Goal: Task Accomplishment & Management: Manage account settings

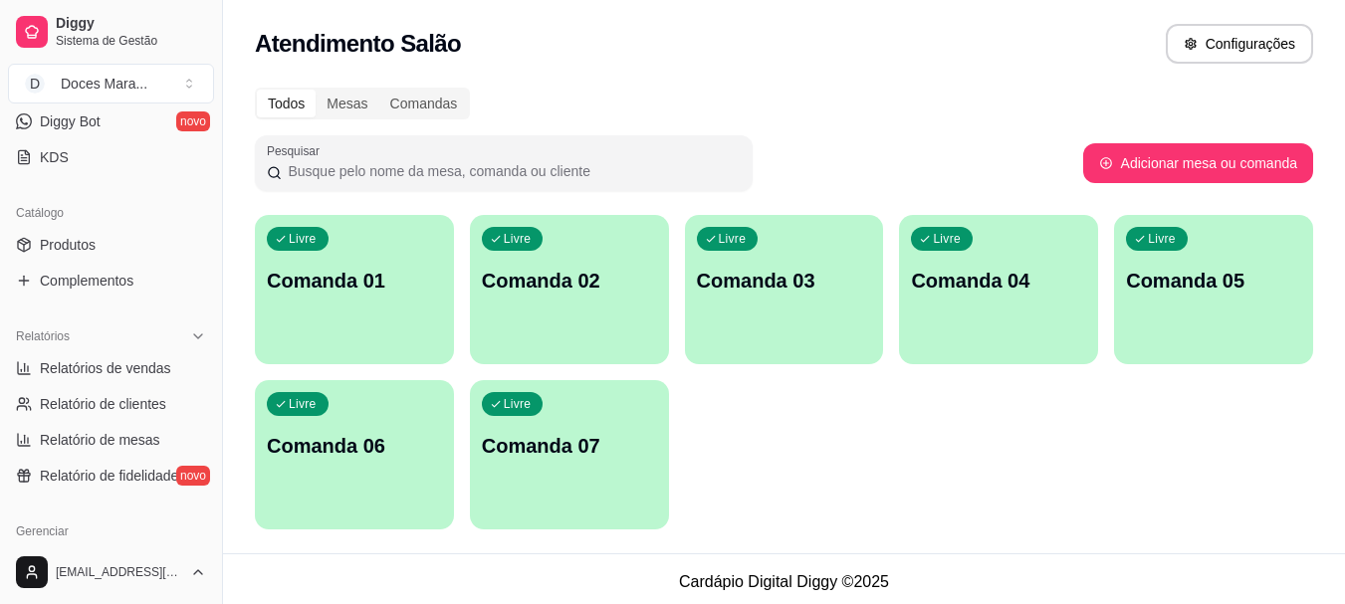
scroll to position [498, 0]
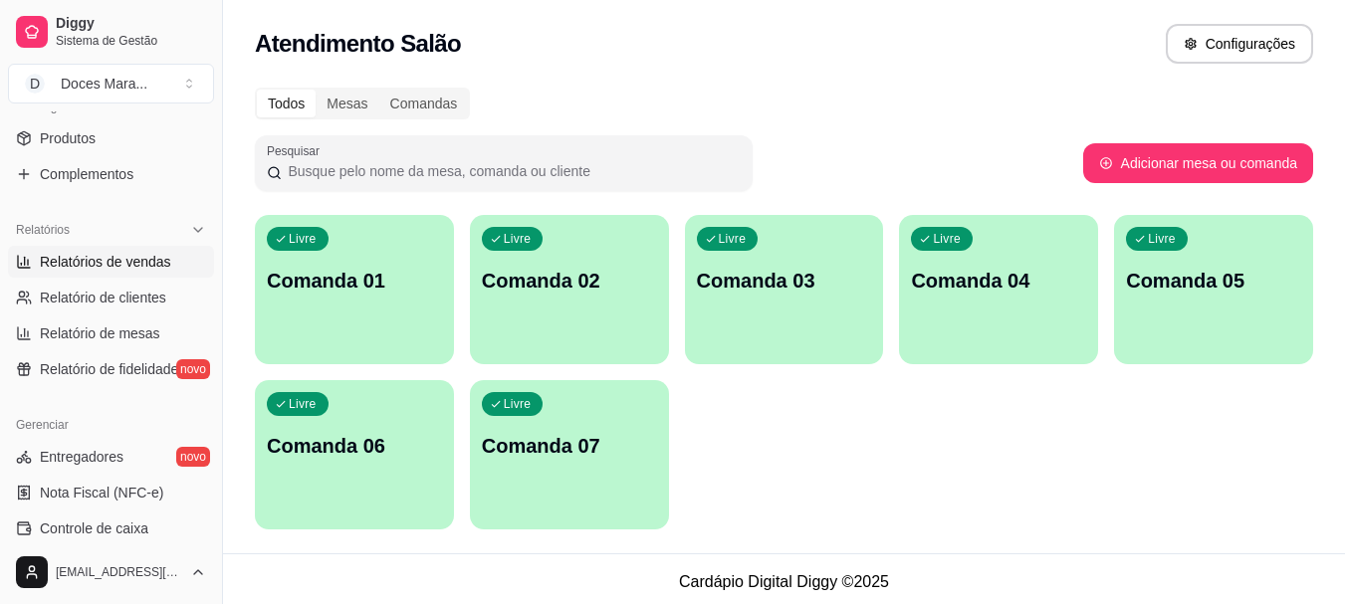
click at [87, 258] on span "Relatórios de vendas" at bounding box center [105, 262] width 131 height 20
select select "ALL"
select select "0"
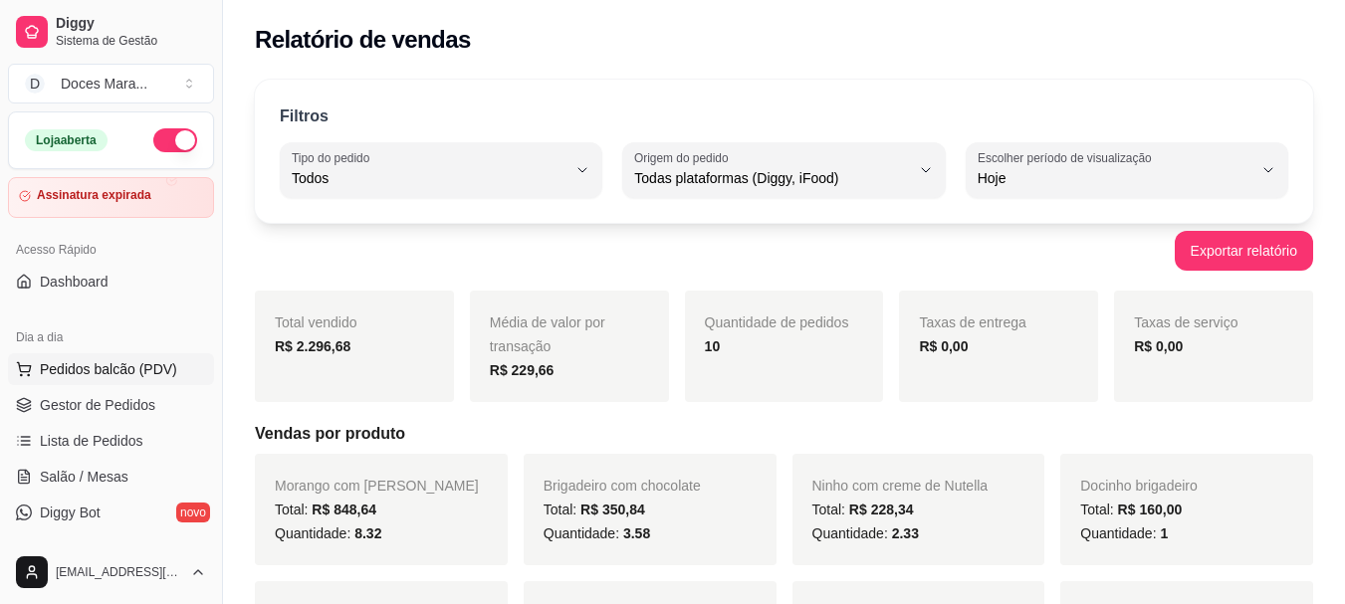
click at [106, 366] on span "Pedidos balcão (PDV)" at bounding box center [108, 369] width 137 height 20
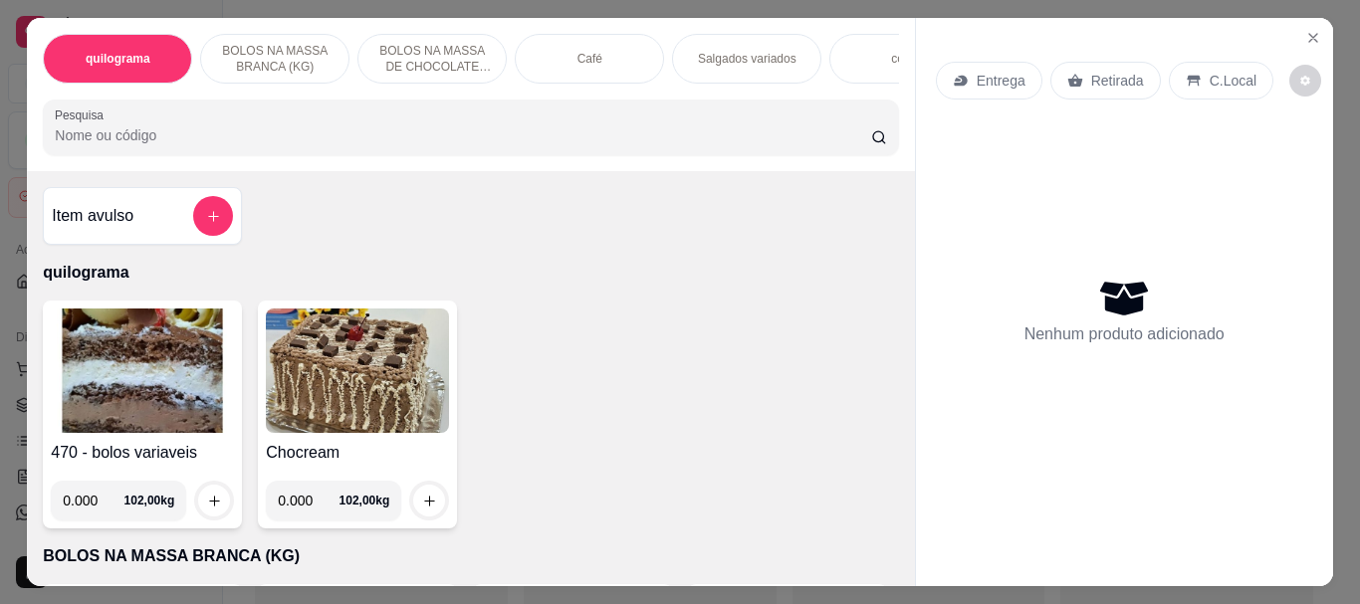
click at [140, 361] on img at bounding box center [142, 371] width 183 height 124
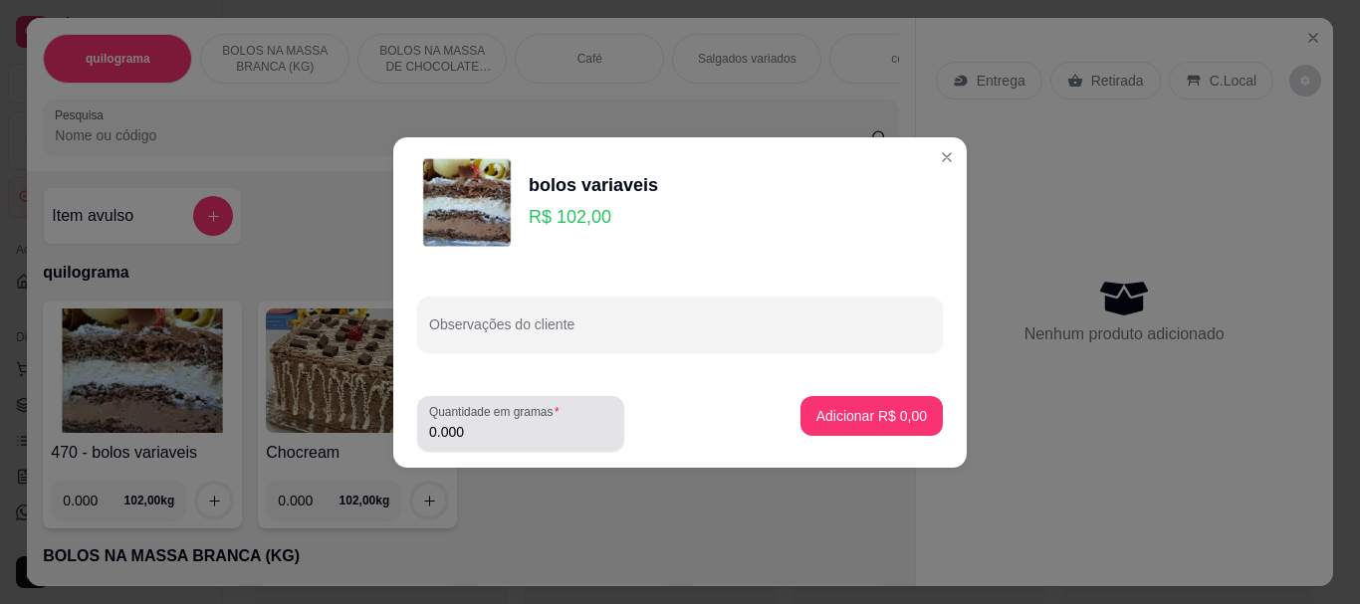
click at [490, 436] on input "0.000" at bounding box center [520, 432] width 183 height 20
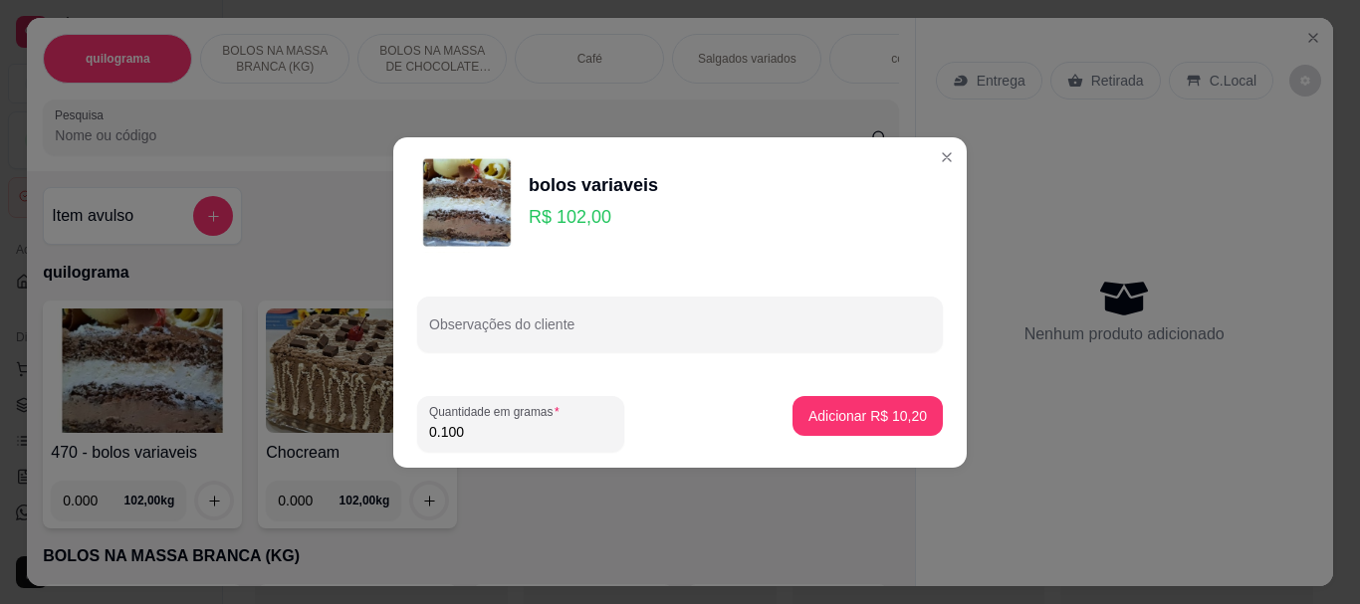
type input "0.100"
click at [834, 428] on button "Adicionar R$ 10,20" at bounding box center [867, 415] width 146 height 39
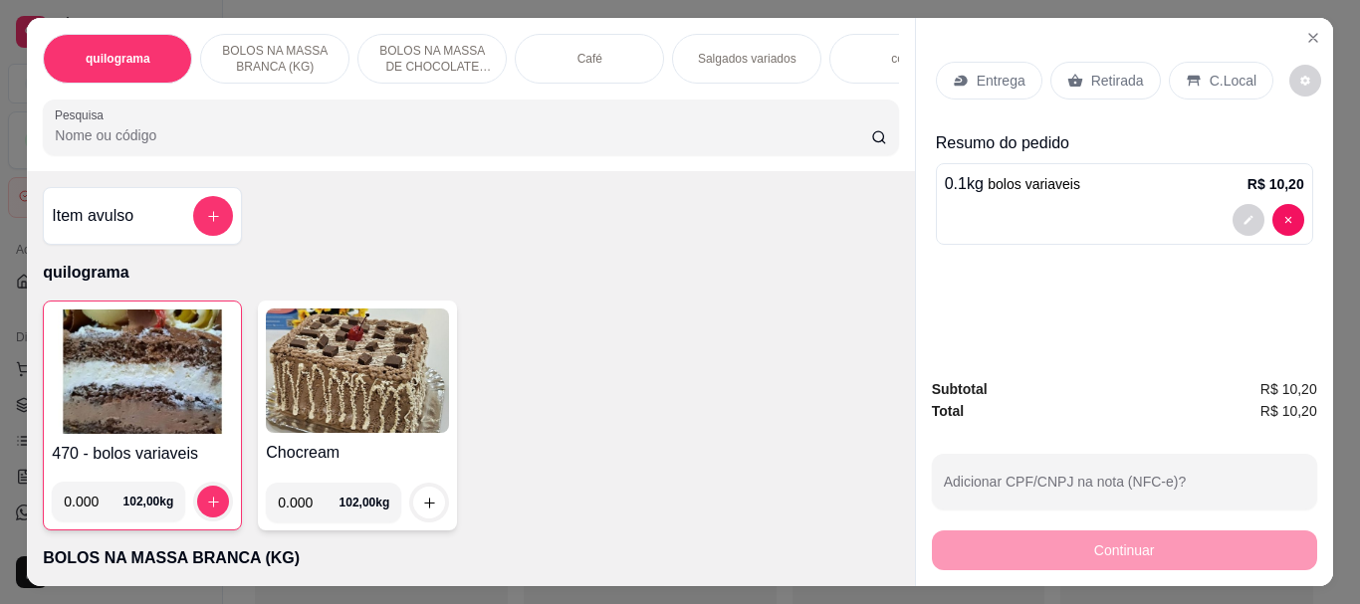
click at [1110, 73] on p "Retirada" at bounding box center [1117, 81] width 53 height 20
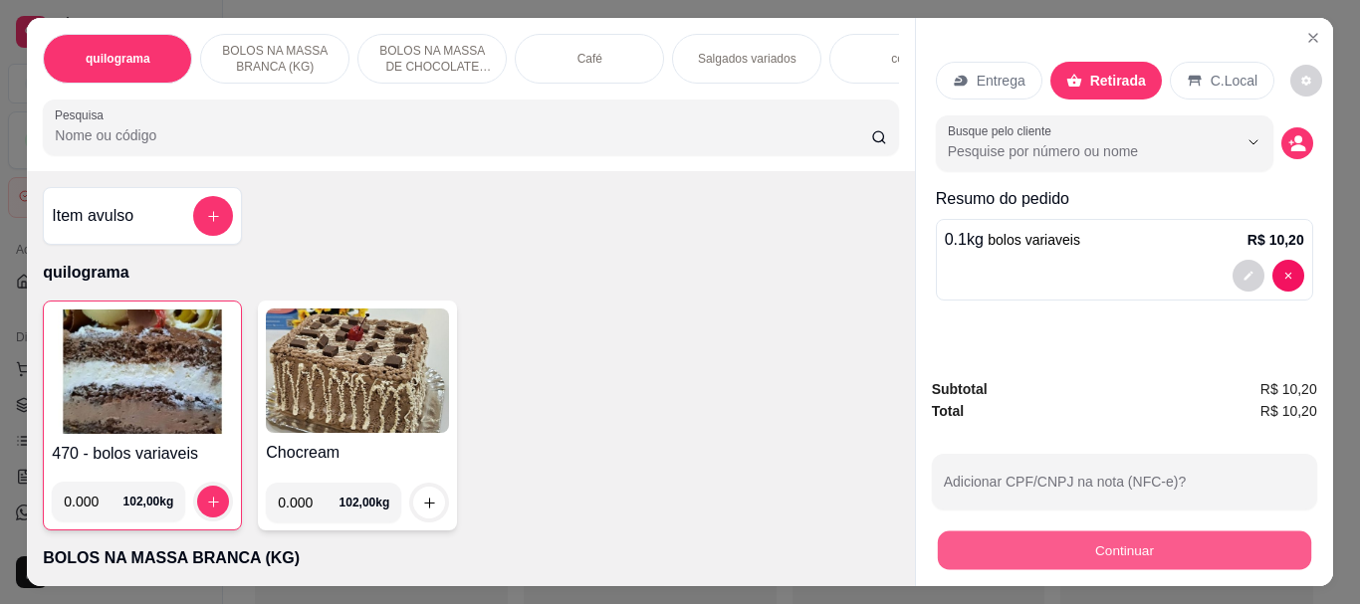
click at [1122, 544] on button "Continuar" at bounding box center [1123, 550] width 373 height 39
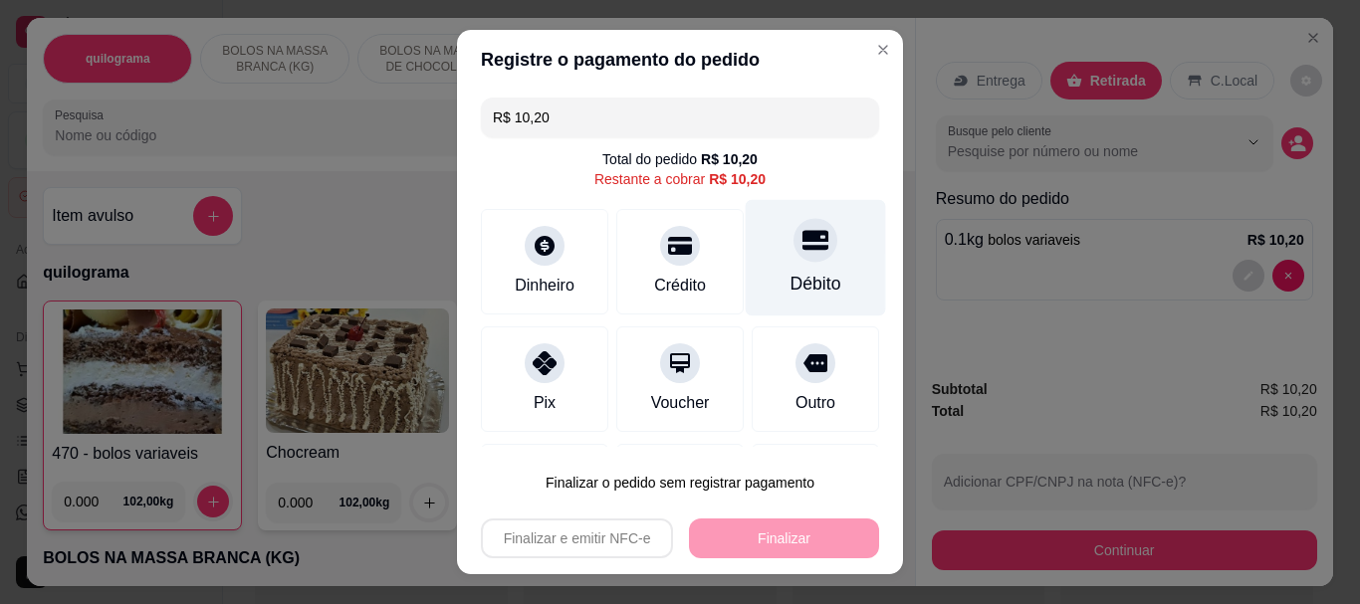
click at [790, 284] on div "Débito" at bounding box center [815, 285] width 51 height 26
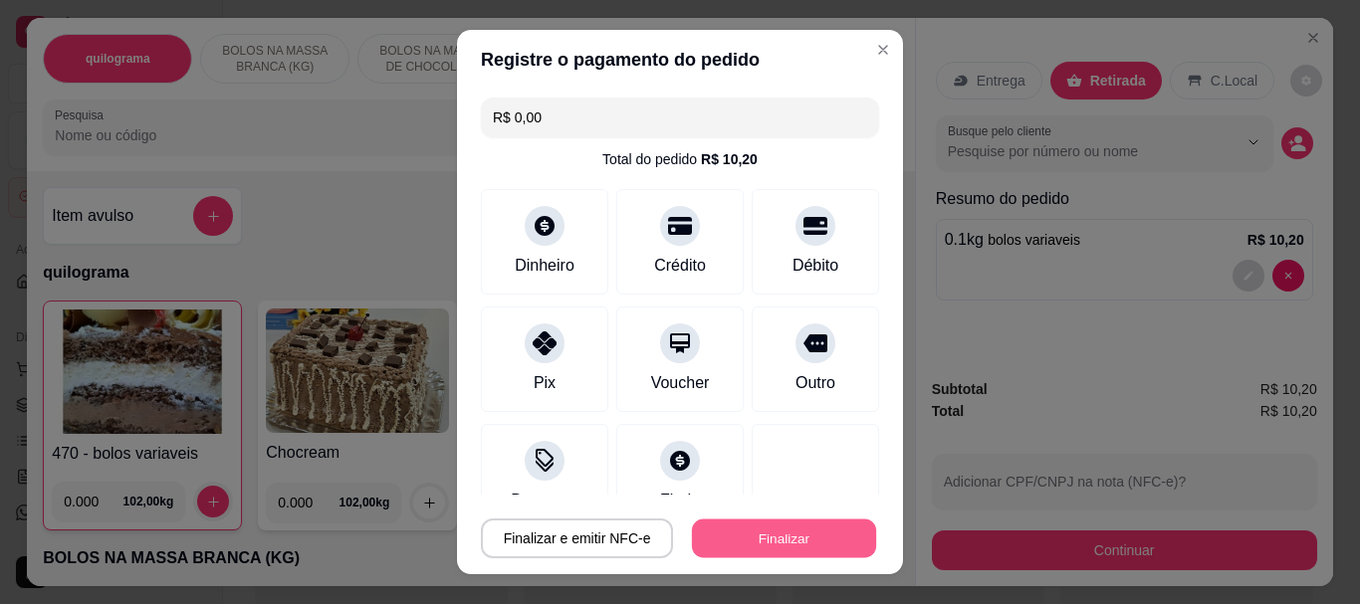
click at [736, 538] on button "Finalizar" at bounding box center [784, 538] width 184 height 39
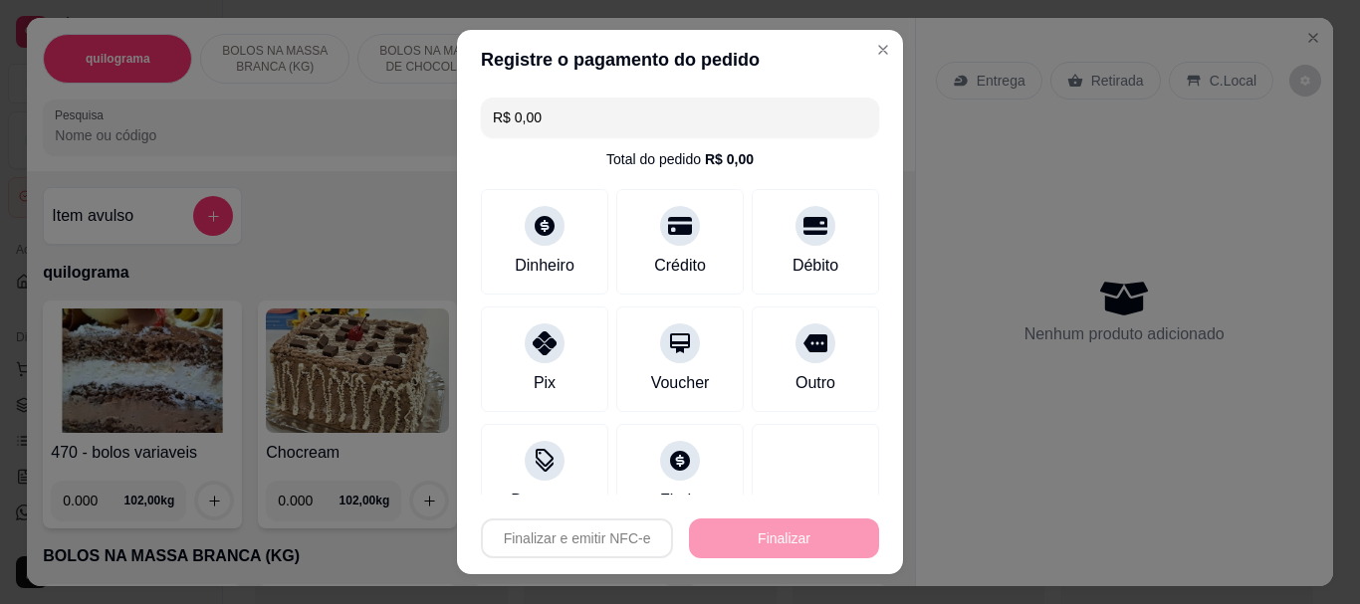
type input "-R$ 10,20"
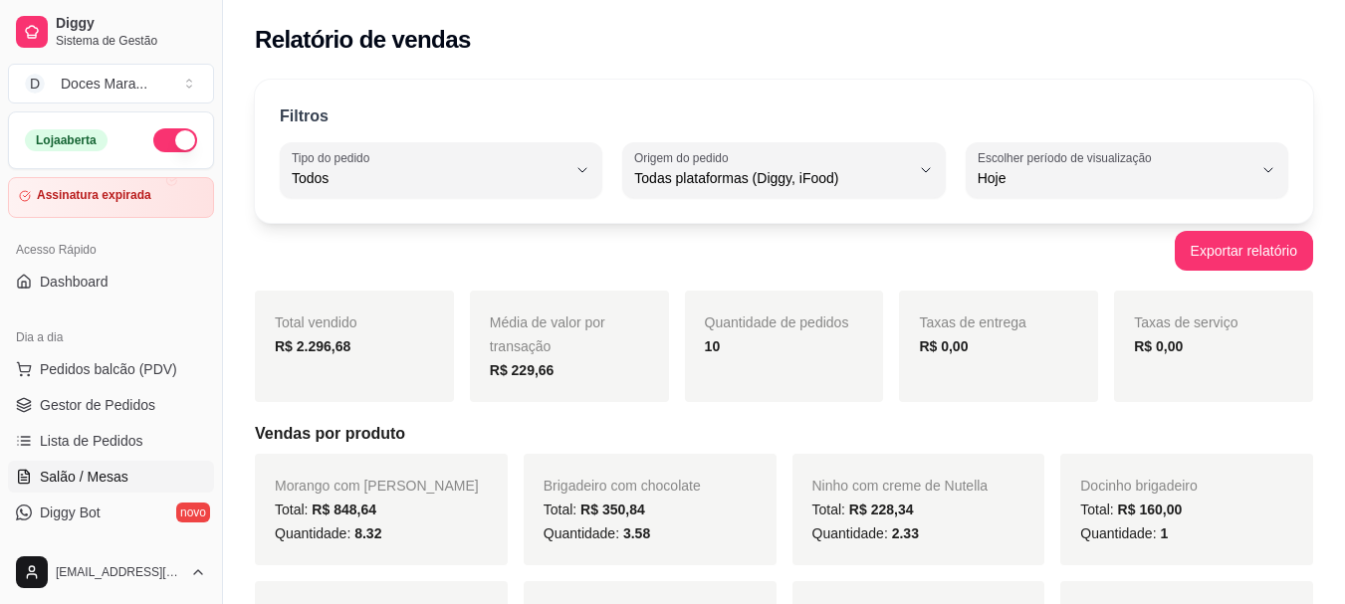
click at [96, 475] on span "Salão / Mesas" at bounding box center [84, 477] width 89 height 20
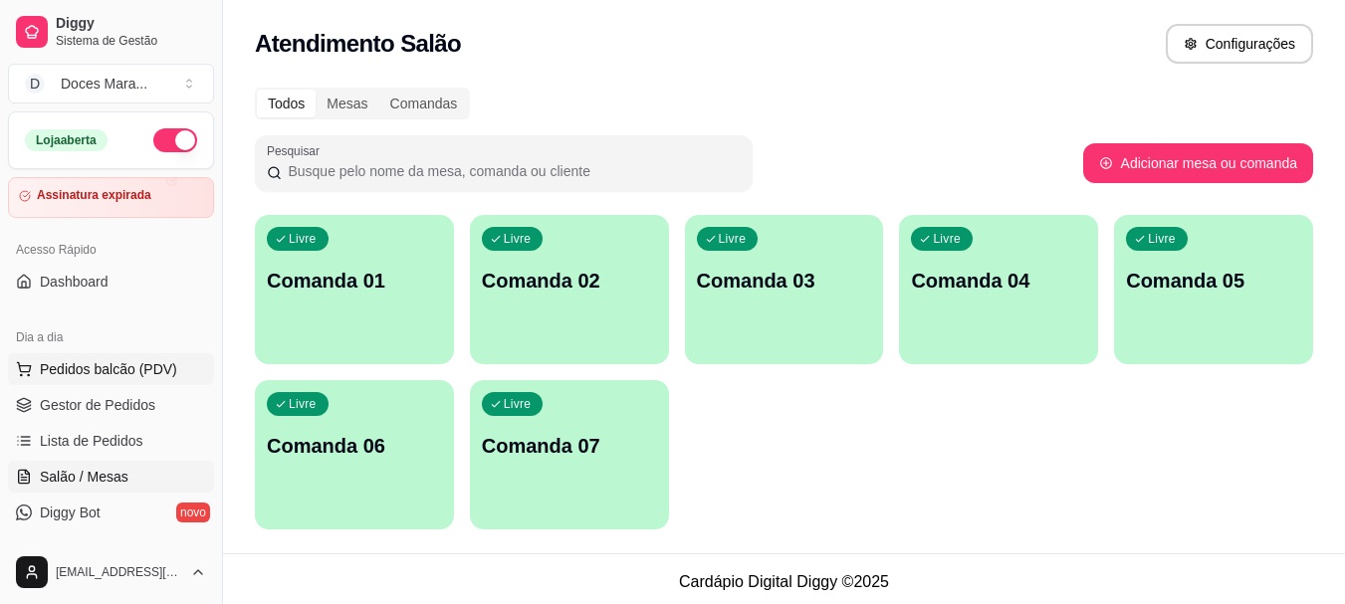
click at [91, 370] on span "Pedidos balcão (PDV)" at bounding box center [108, 369] width 137 height 20
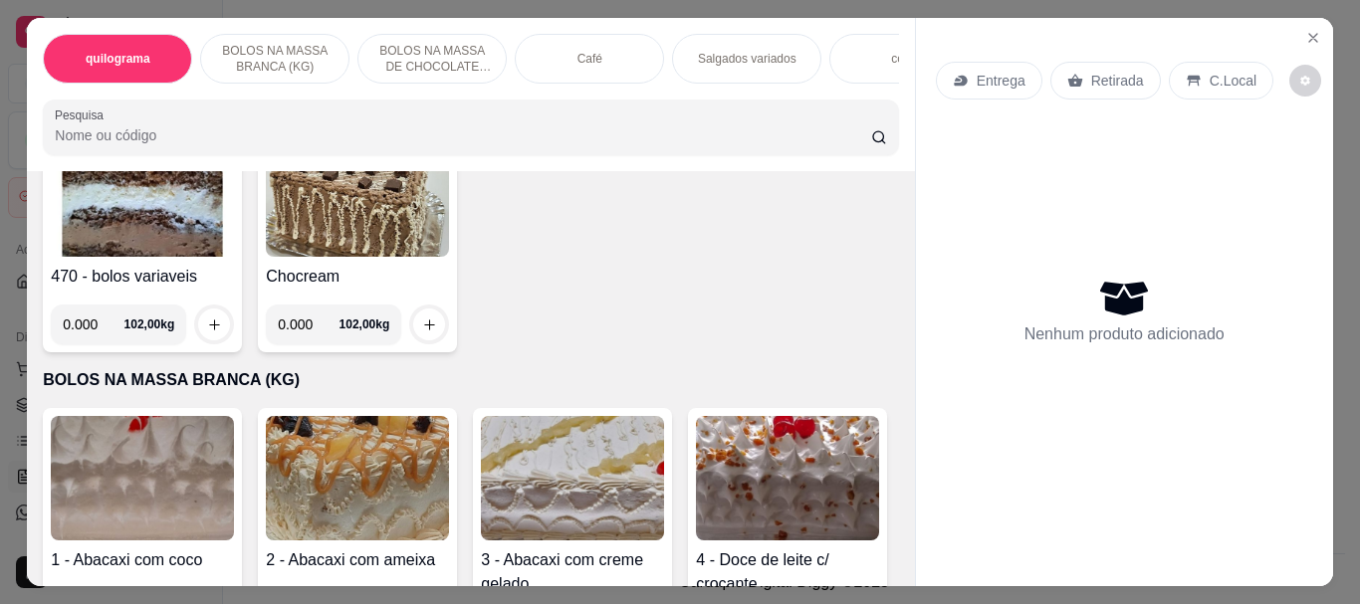
scroll to position [100, 0]
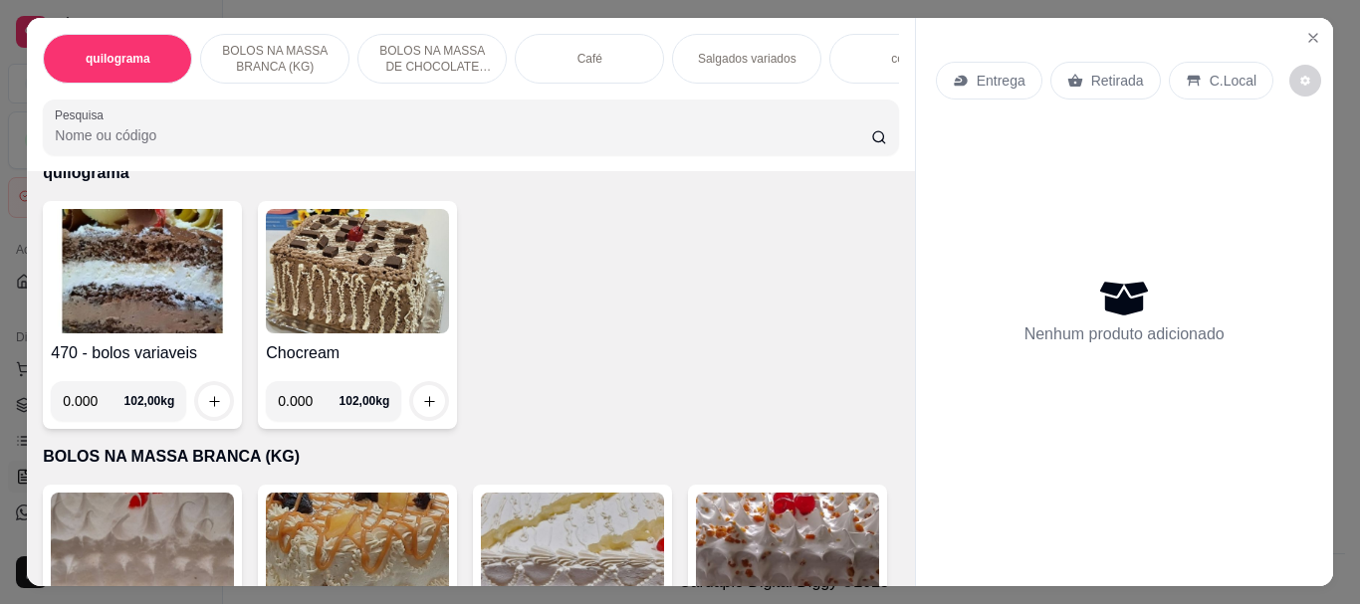
click at [576, 533] on img at bounding box center [572, 555] width 183 height 124
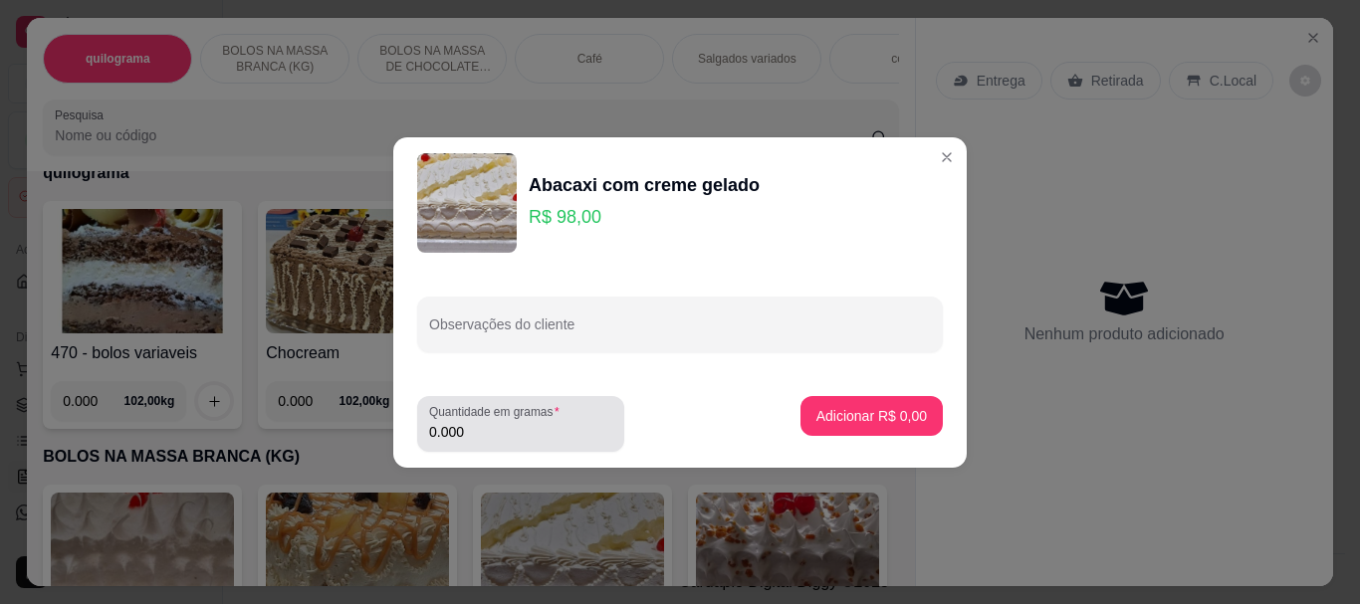
click at [494, 428] on input "0.000" at bounding box center [520, 432] width 183 height 20
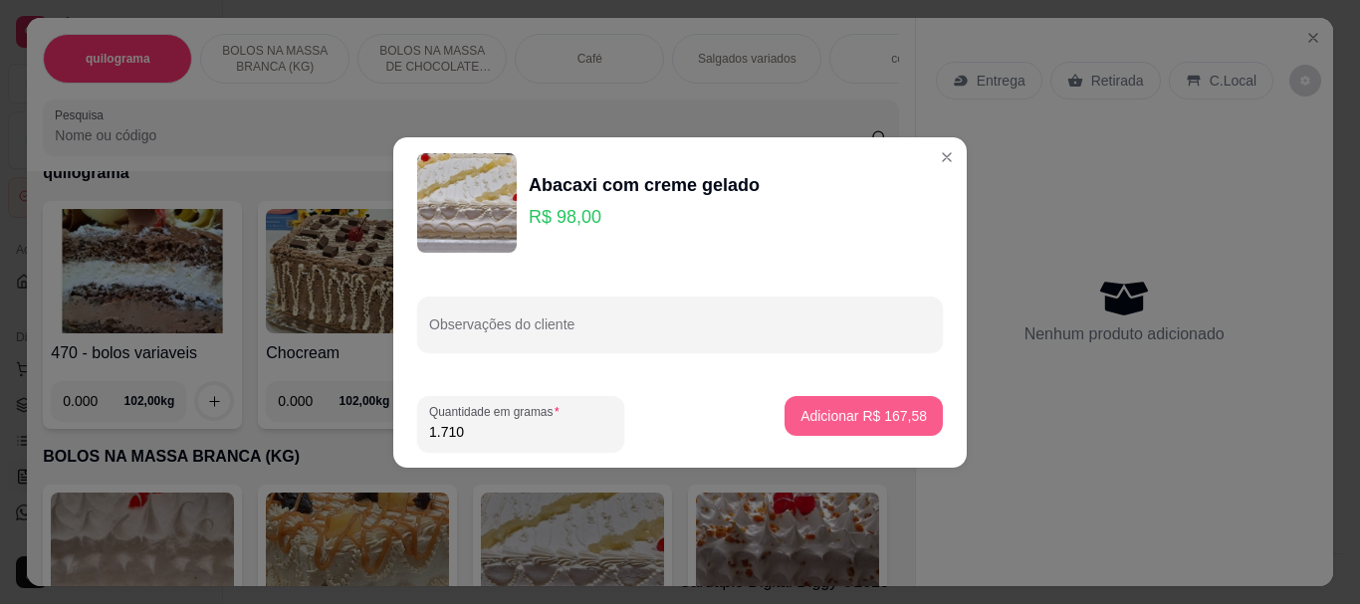
type input "1.710"
click at [886, 423] on p "Adicionar R$ 167,58" at bounding box center [863, 416] width 126 height 20
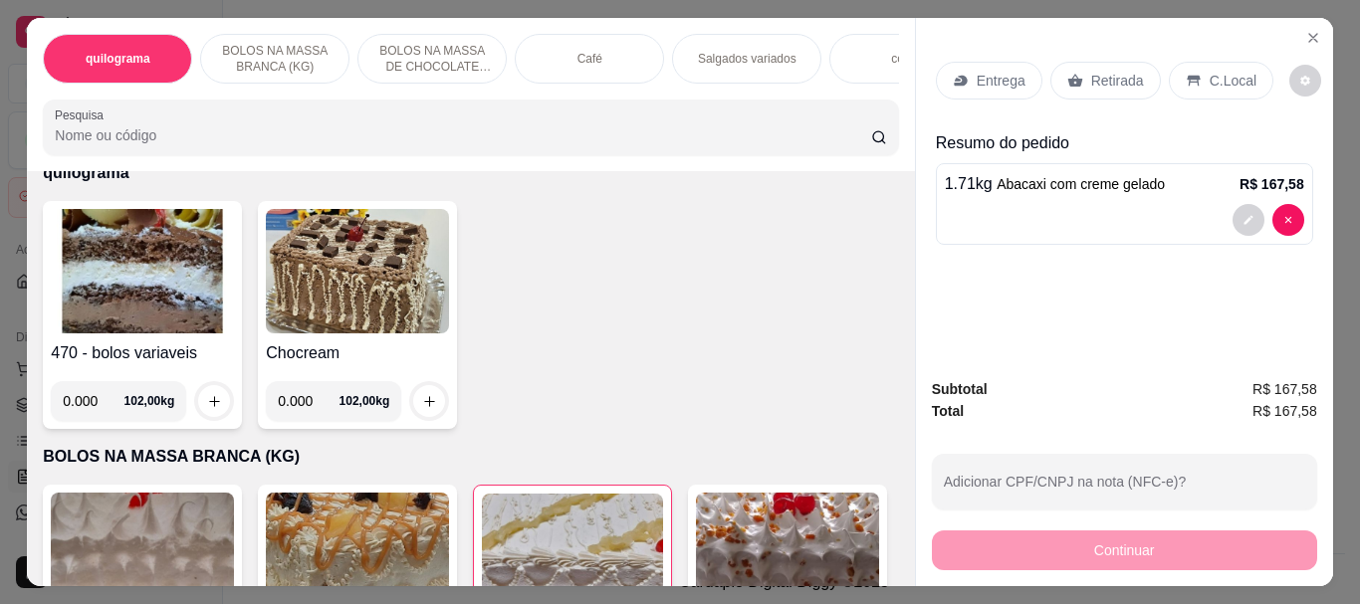
drag, startPoint x: 51, startPoint y: 139, endPoint x: 75, endPoint y: 111, distance: 37.5
click at [72, 112] on div "Pesquisa" at bounding box center [470, 128] width 855 height 56
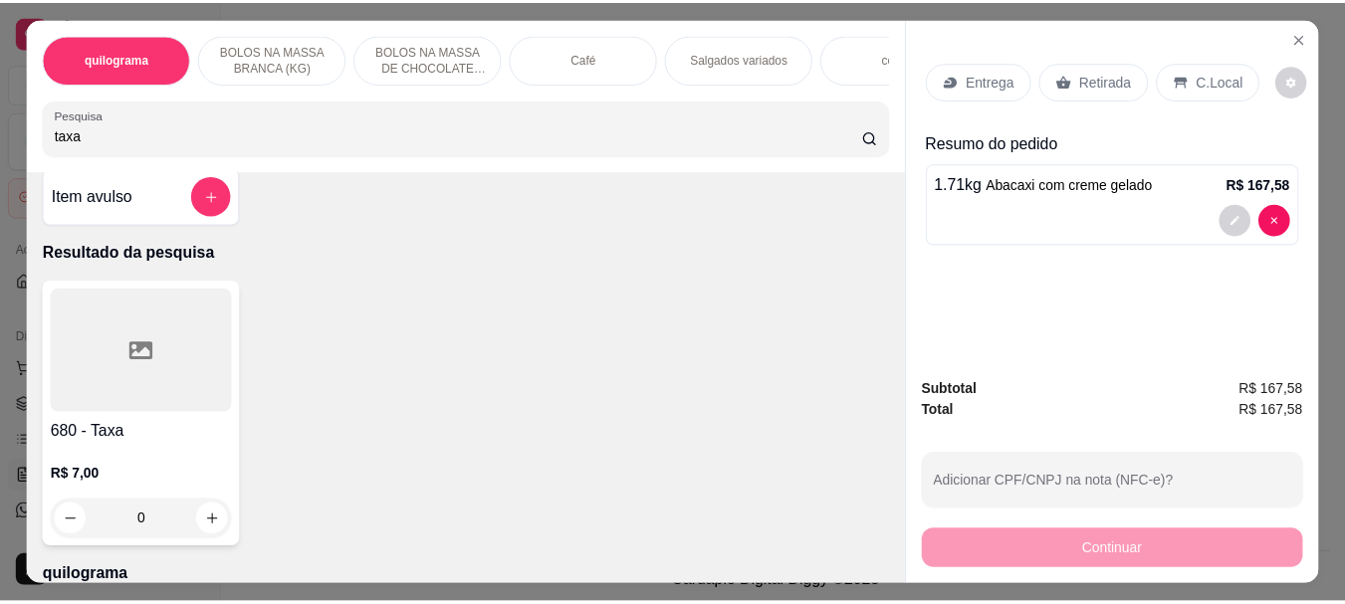
scroll to position [0, 0]
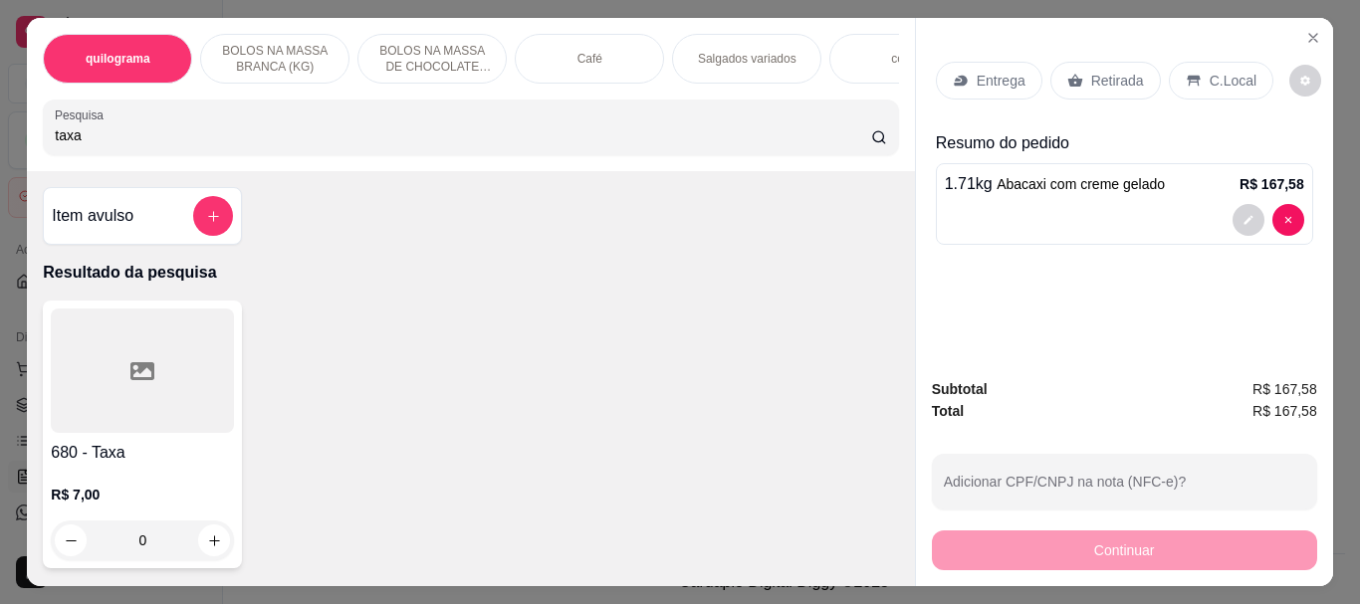
type input "taxa"
click at [148, 377] on div at bounding box center [142, 371] width 183 height 124
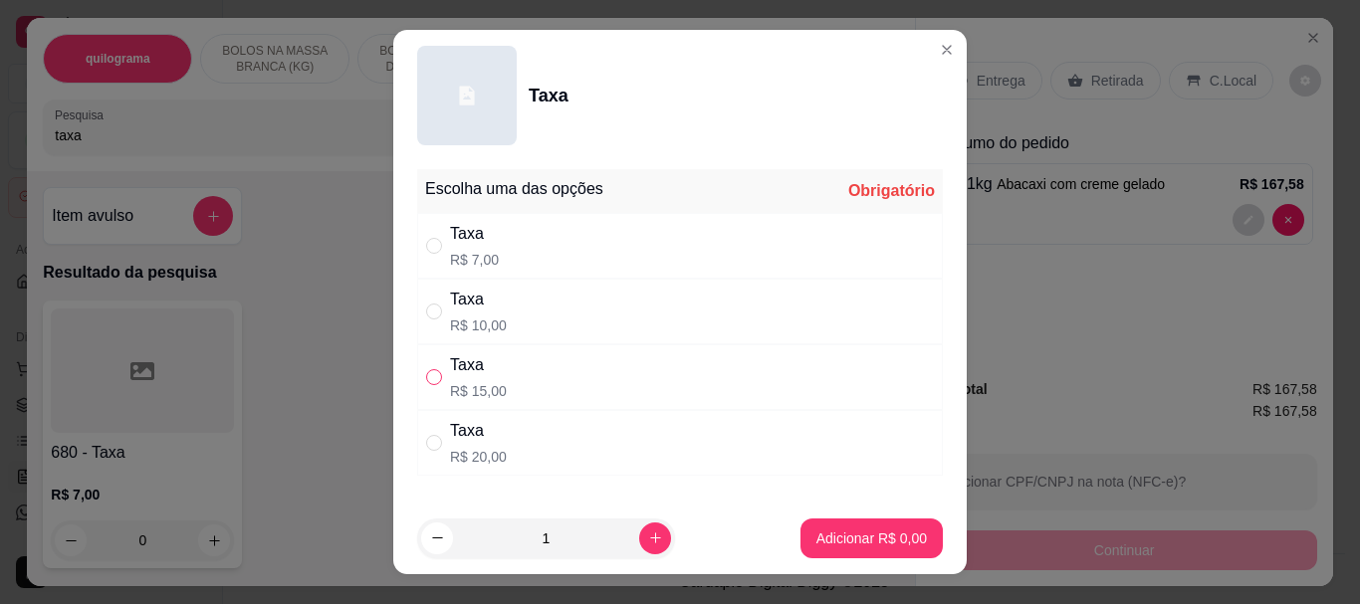
click at [428, 376] on input "" at bounding box center [434, 377] width 16 height 16
radio input "true"
click at [825, 523] on button "Adicionar R$ 15,00" at bounding box center [867, 539] width 150 height 40
type input "1"
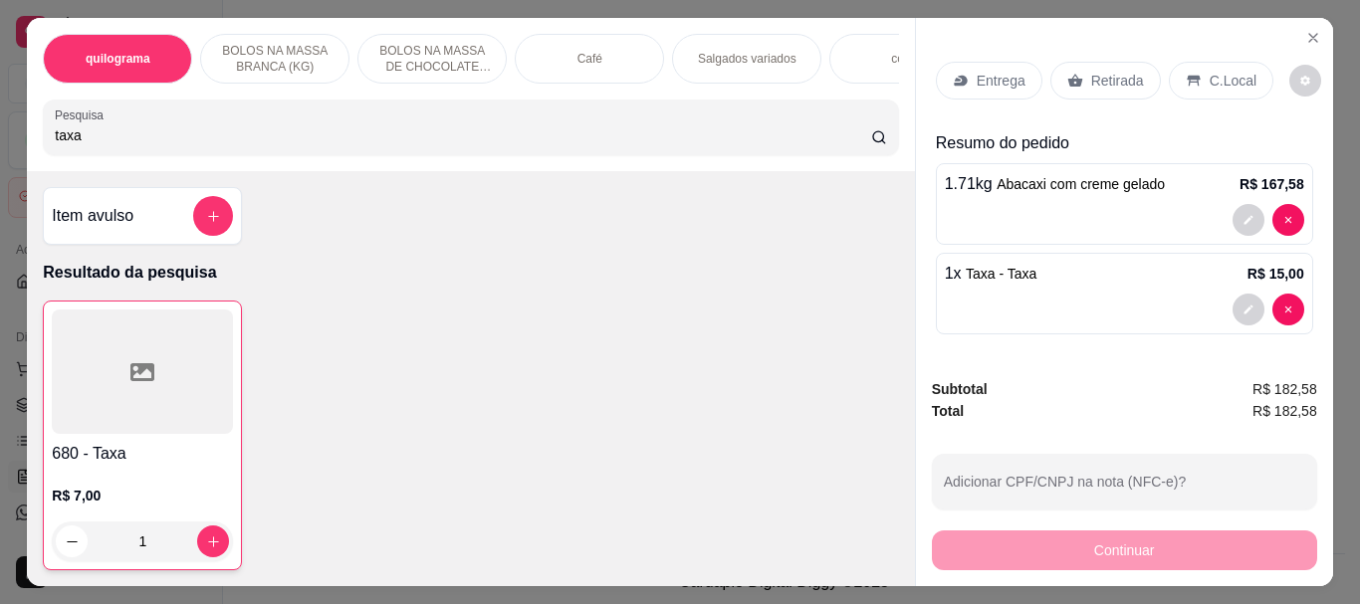
click at [1104, 71] on p "Retirada" at bounding box center [1117, 81] width 53 height 20
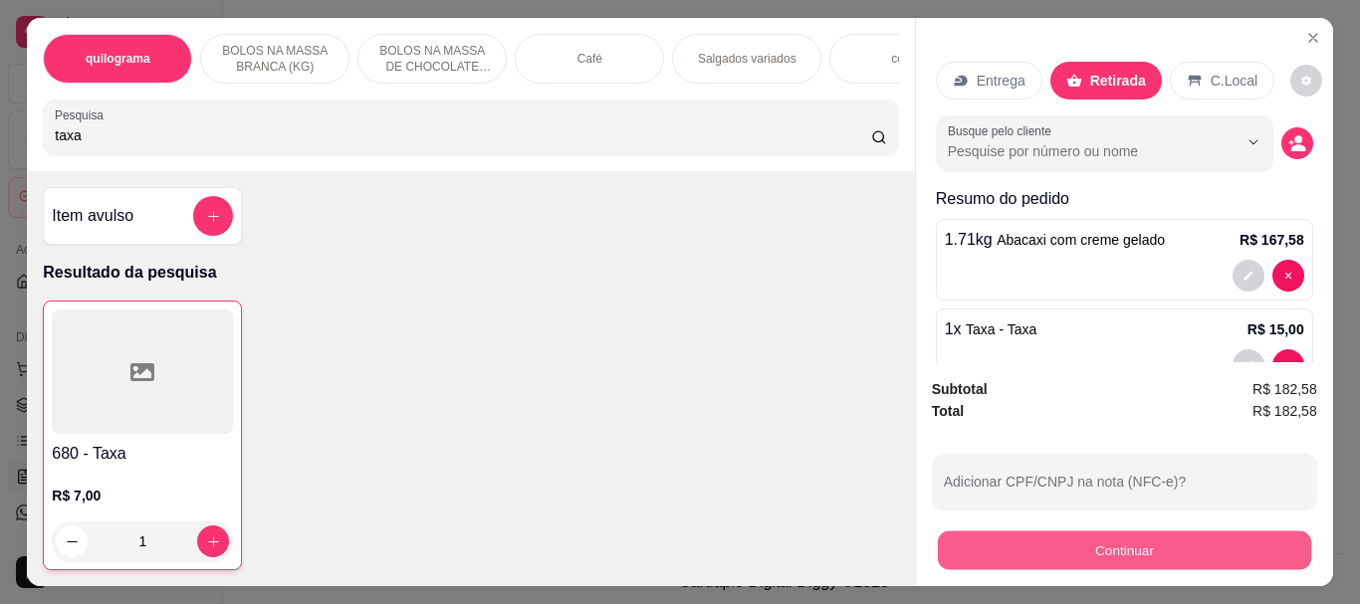
click at [1126, 536] on button "Continuar" at bounding box center [1123, 550] width 373 height 39
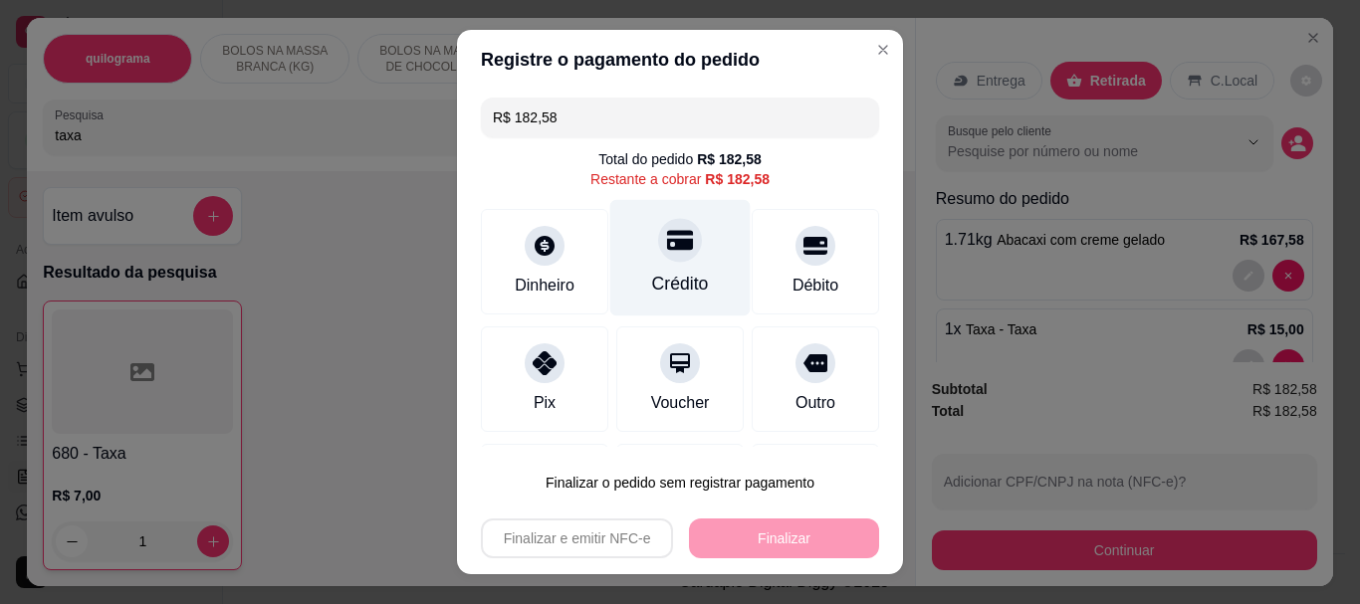
click at [663, 269] on div "Crédito" at bounding box center [680, 258] width 140 height 116
type input "R$ 0,00"
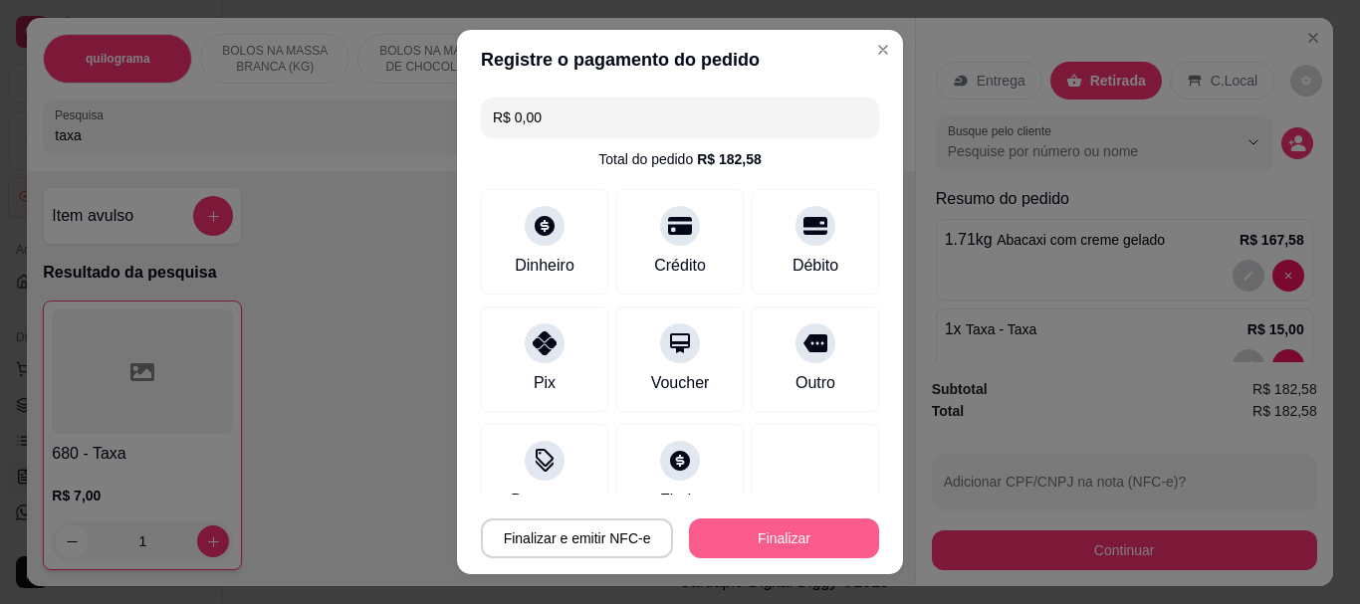
click at [721, 543] on button "Finalizar" at bounding box center [784, 539] width 190 height 40
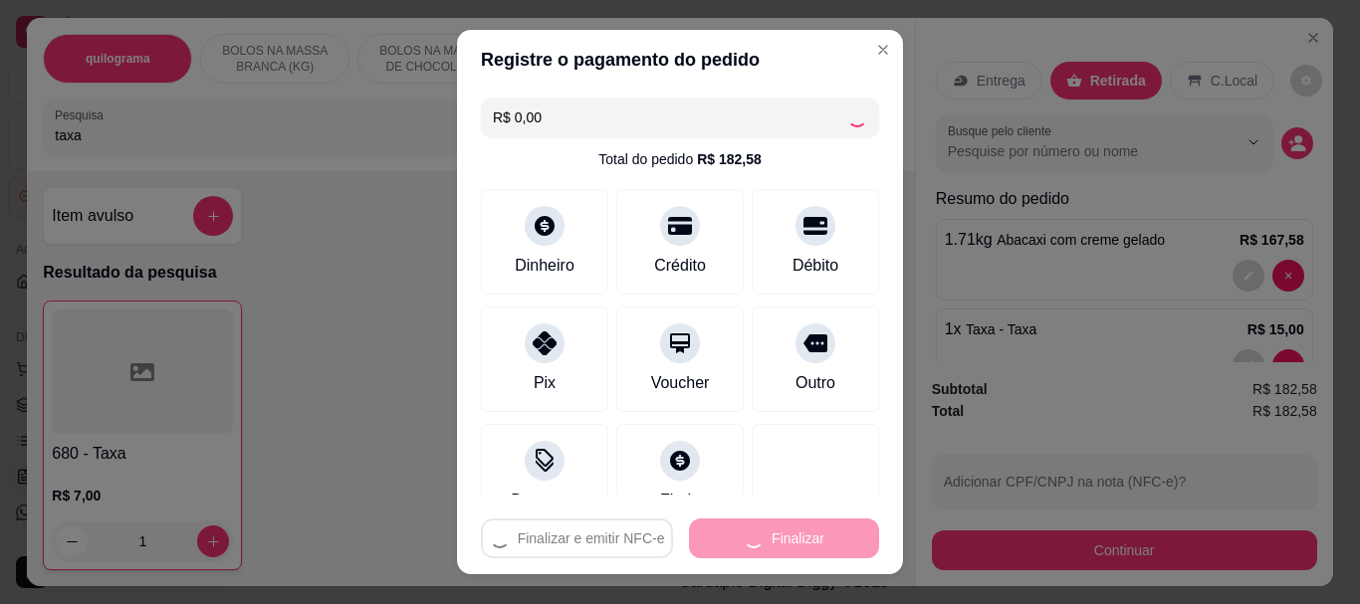
type input "0"
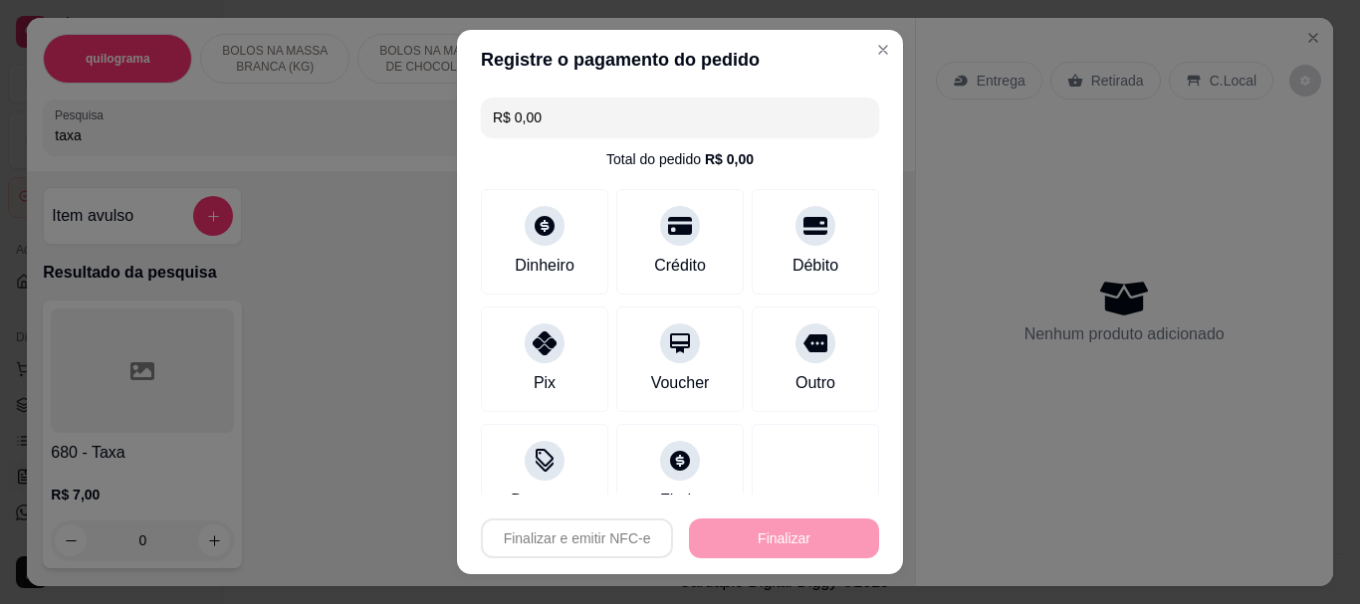
type input "-R$ 182,58"
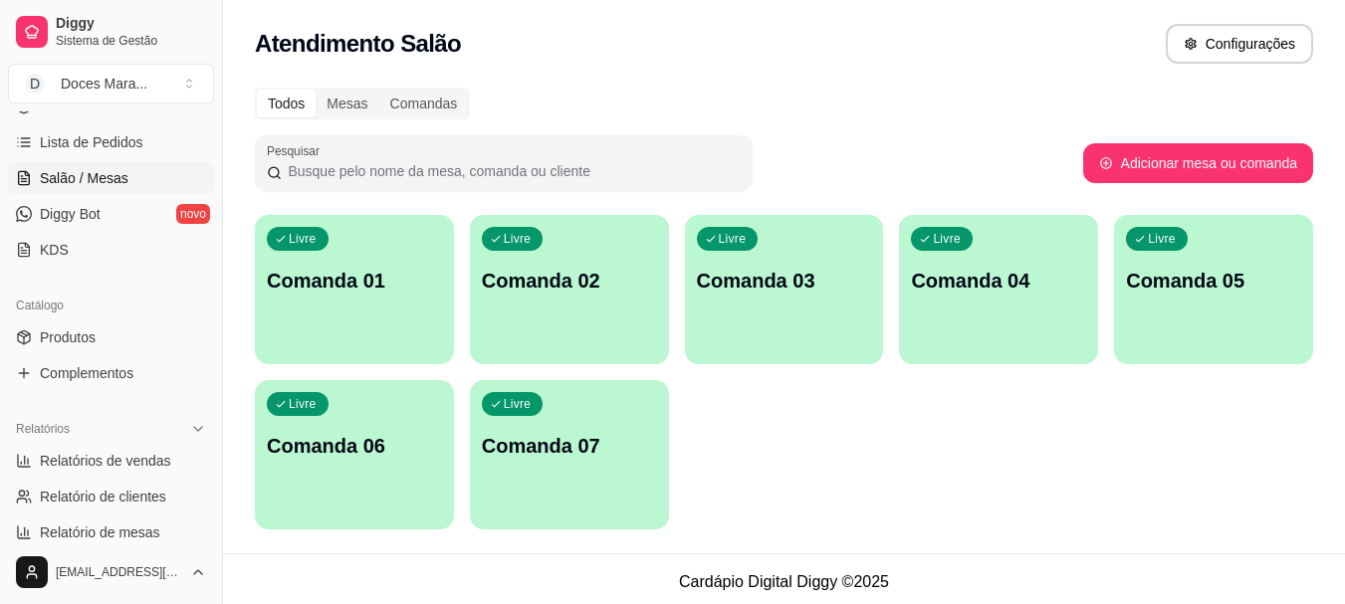
scroll to position [398, 0]
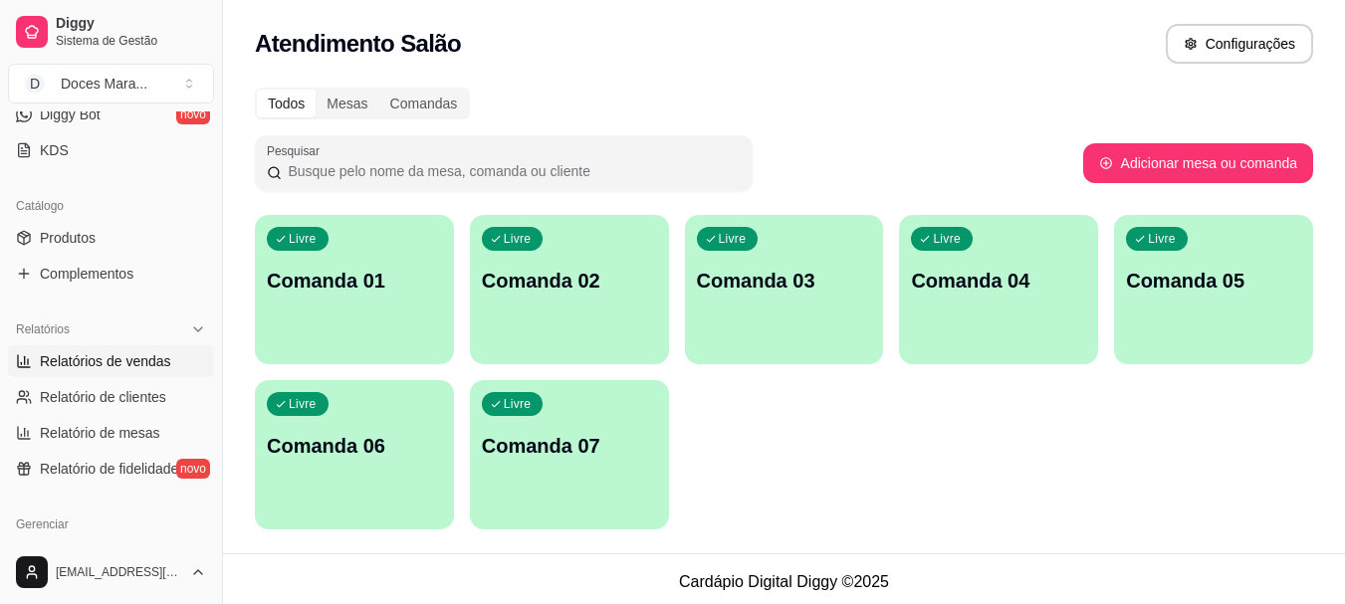
click at [125, 363] on span "Relatórios de vendas" at bounding box center [105, 361] width 131 height 20
select select "ALL"
select select "0"
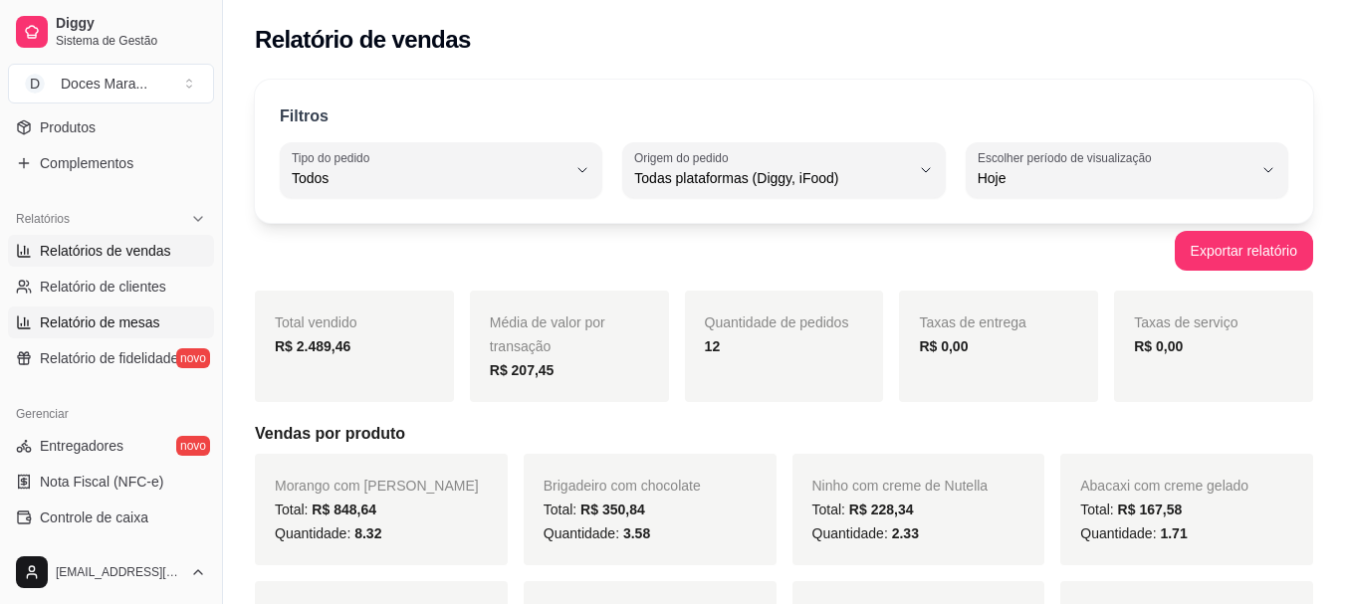
scroll to position [597, 0]
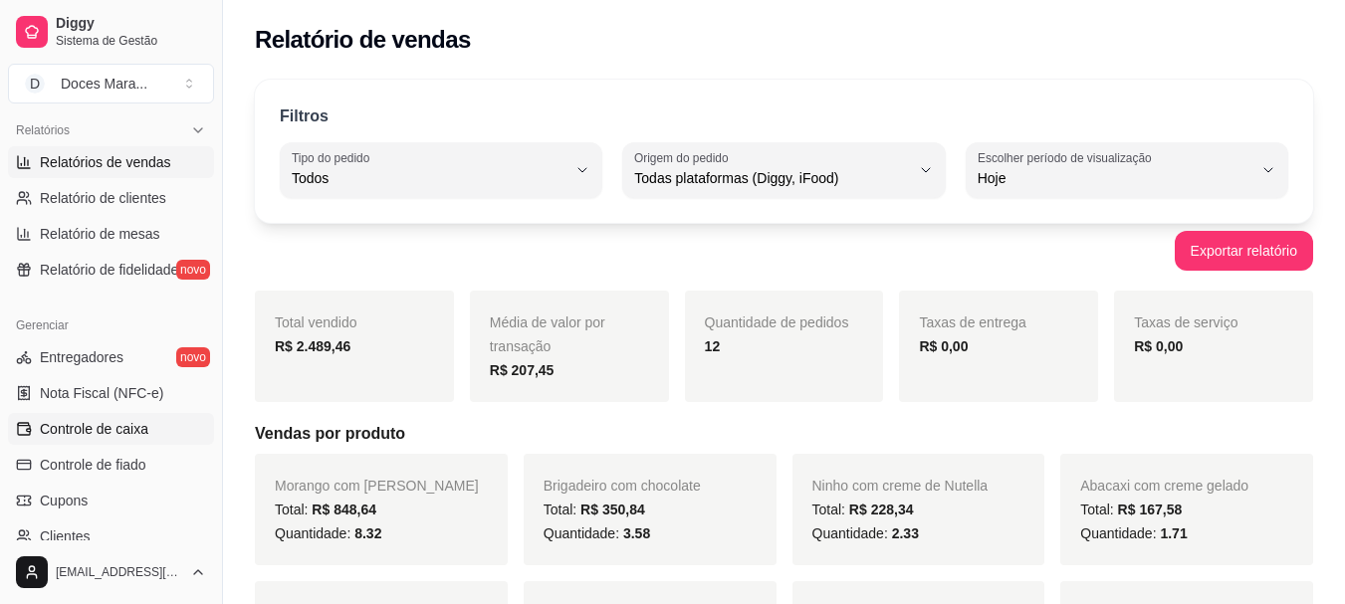
click at [111, 428] on span "Controle de caixa" at bounding box center [94, 429] width 109 height 20
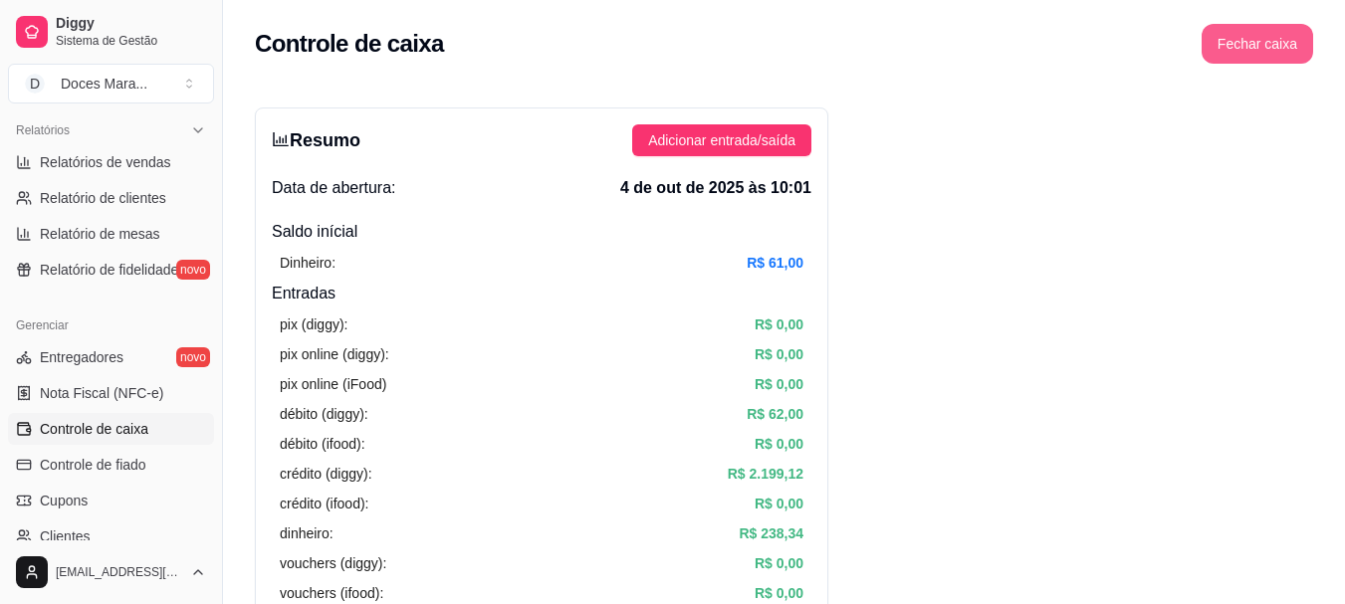
click at [1245, 45] on button "Fechar caixa" at bounding box center [1257, 44] width 111 height 40
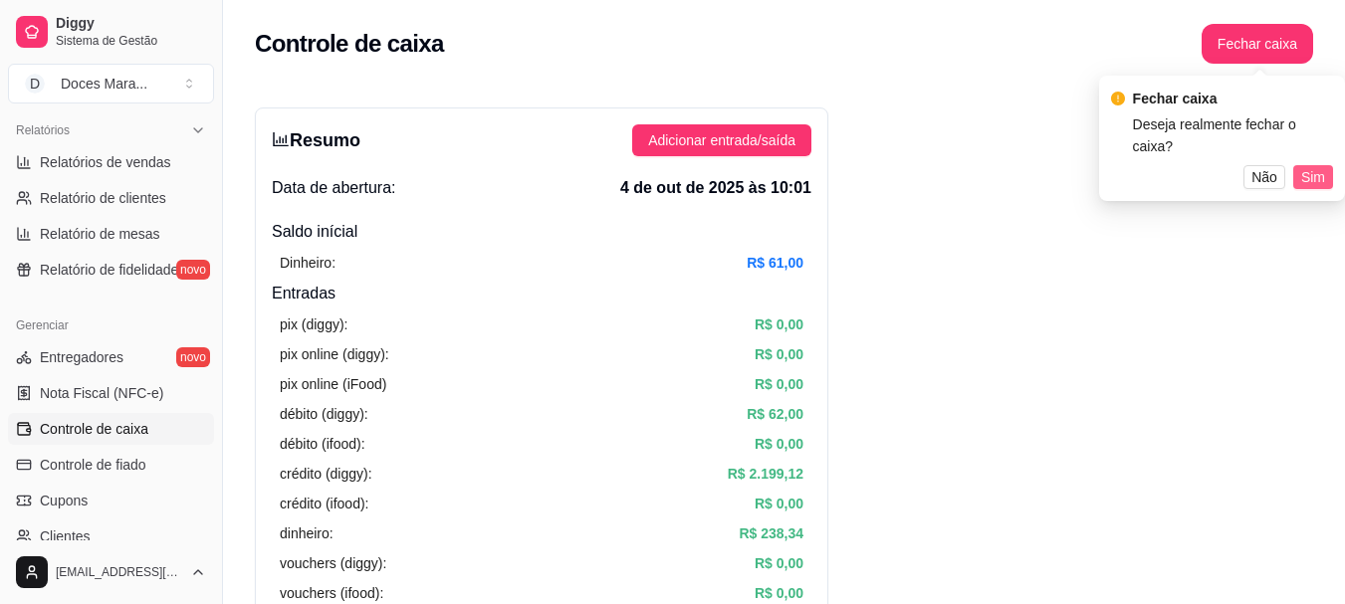
click at [1306, 166] on span "Sim" at bounding box center [1313, 177] width 24 height 22
